Goal: Use online tool/utility: Utilize a website feature to perform a specific function

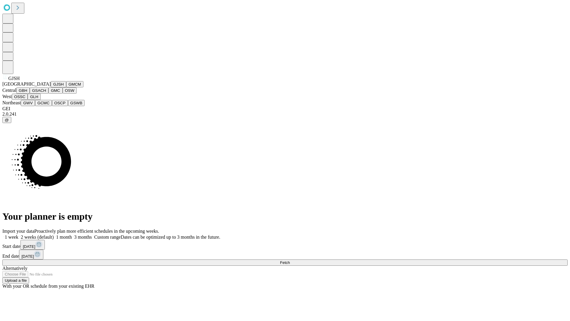
click at [51, 87] on button "GJSH" at bounding box center [58, 84] width 15 height 6
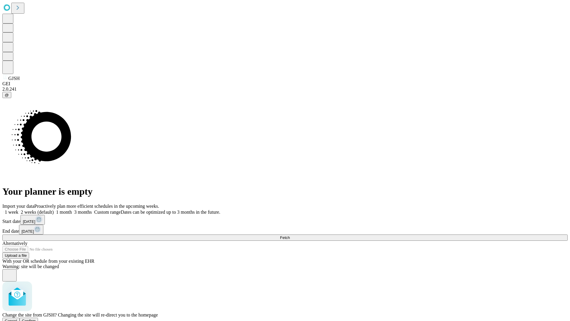
click at [36, 318] on span "Confirm" at bounding box center [29, 320] width 14 height 4
click at [72, 209] on label "1 month" at bounding box center [63, 211] width 18 height 5
click at [290, 235] on span "Fetch" at bounding box center [285, 237] width 10 height 4
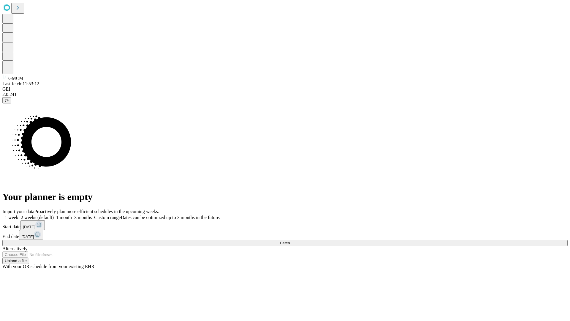
click at [72, 215] on label "1 month" at bounding box center [63, 217] width 18 height 5
click at [290, 241] on span "Fetch" at bounding box center [285, 243] width 10 height 4
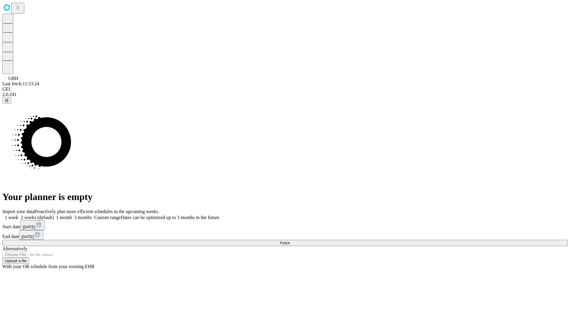
click at [72, 215] on label "1 month" at bounding box center [63, 217] width 18 height 5
click at [290, 241] on span "Fetch" at bounding box center [285, 243] width 10 height 4
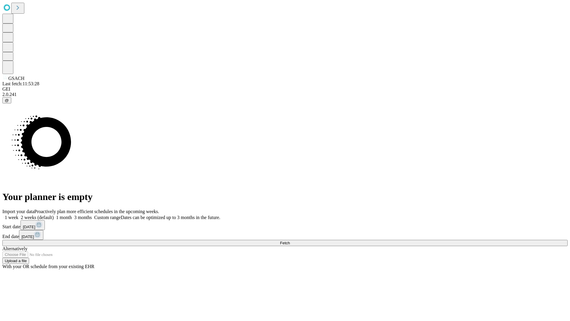
click at [72, 215] on label "1 month" at bounding box center [63, 217] width 18 height 5
click at [290, 241] on span "Fetch" at bounding box center [285, 243] width 10 height 4
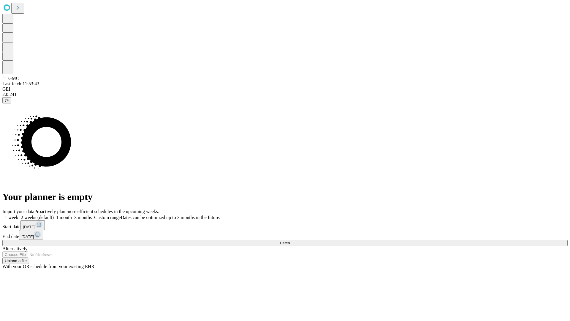
click at [72, 215] on label "1 month" at bounding box center [63, 217] width 18 height 5
click at [290, 241] on span "Fetch" at bounding box center [285, 243] width 10 height 4
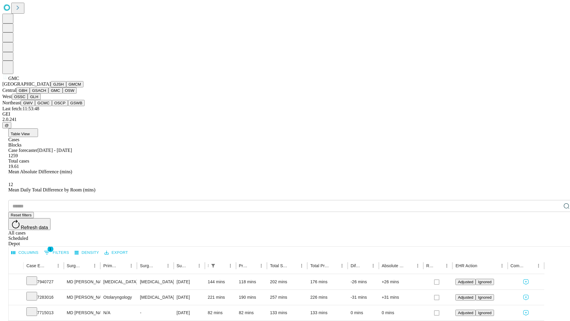
click at [63, 94] on button "OSW" at bounding box center [70, 90] width 14 height 6
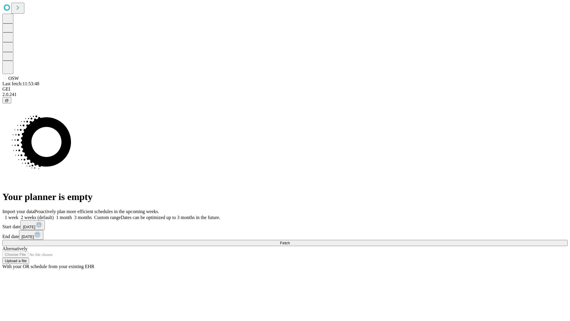
click at [72, 215] on label "1 month" at bounding box center [63, 217] width 18 height 5
click at [290, 241] on span "Fetch" at bounding box center [285, 243] width 10 height 4
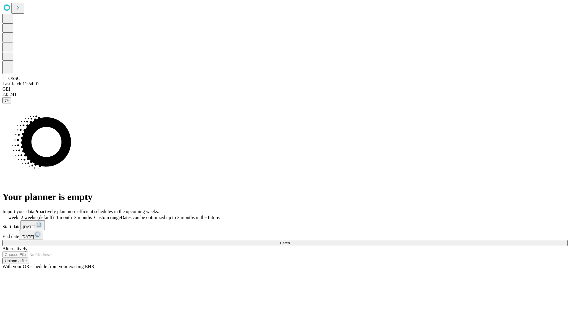
click at [72, 215] on label "1 month" at bounding box center [63, 217] width 18 height 5
click at [290, 241] on span "Fetch" at bounding box center [285, 243] width 10 height 4
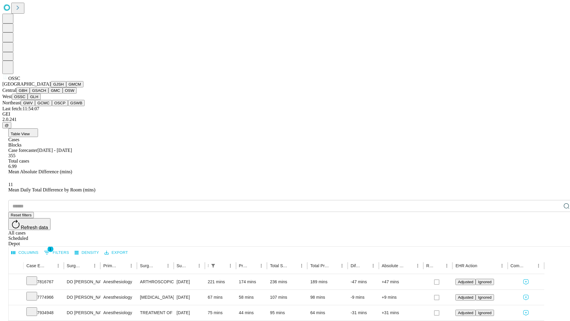
click at [40, 100] on button "GLH" at bounding box center [34, 97] width 13 height 6
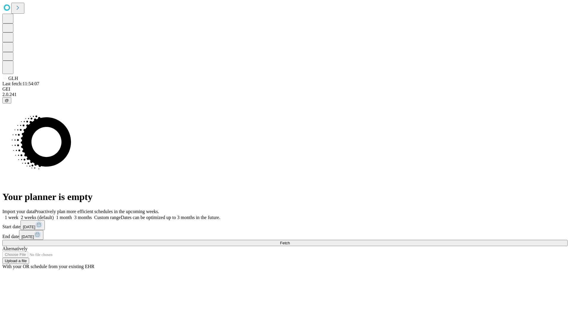
click at [72, 215] on label "1 month" at bounding box center [63, 217] width 18 height 5
click at [290, 241] on span "Fetch" at bounding box center [285, 243] width 10 height 4
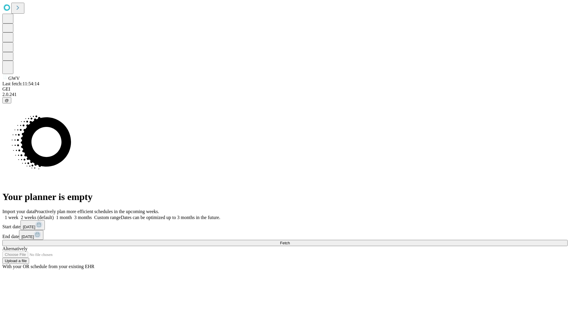
click at [290, 241] on span "Fetch" at bounding box center [285, 243] width 10 height 4
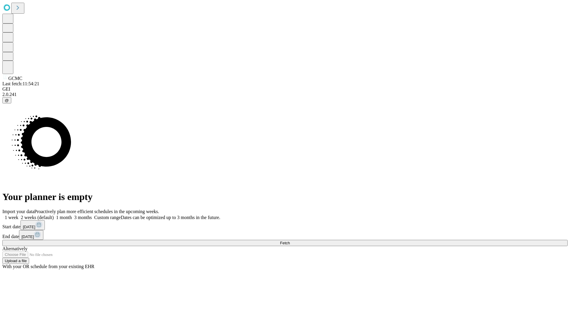
click at [72, 215] on label "1 month" at bounding box center [63, 217] width 18 height 5
click at [290, 241] on span "Fetch" at bounding box center [285, 243] width 10 height 4
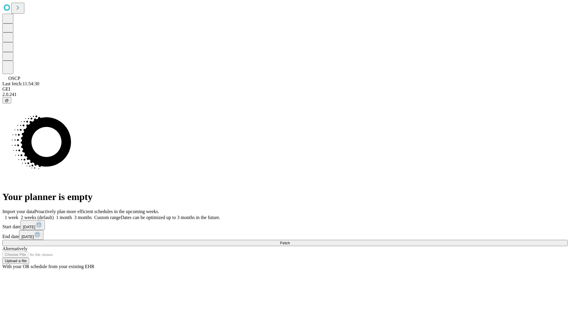
click at [72, 215] on label "1 month" at bounding box center [63, 217] width 18 height 5
click at [290, 241] on span "Fetch" at bounding box center [285, 243] width 10 height 4
